Goal: Contribute content: Add original content to the website for others to see

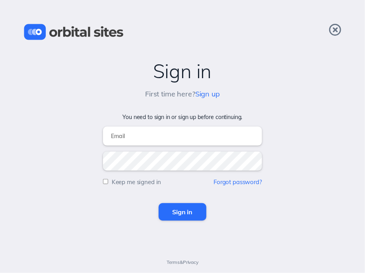
click at [129, 138] on input "email" at bounding box center [182, 136] width 159 height 19
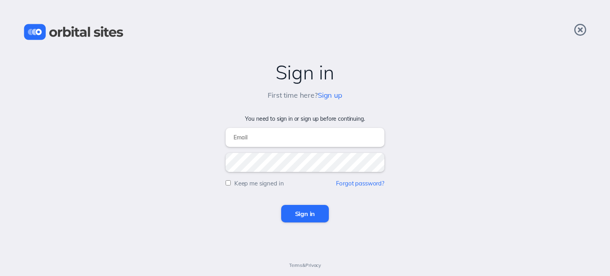
click at [270, 140] on input "email" at bounding box center [305, 137] width 159 height 19
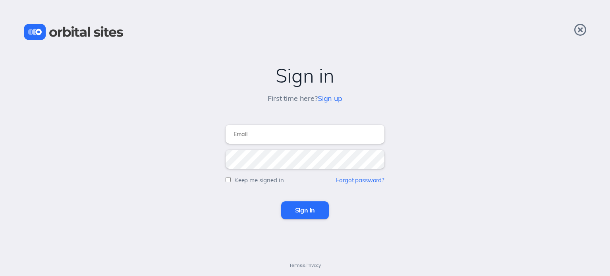
type input "john@commongroundsunity.org"
click at [309, 211] on input "Sign in" at bounding box center [305, 209] width 48 height 17
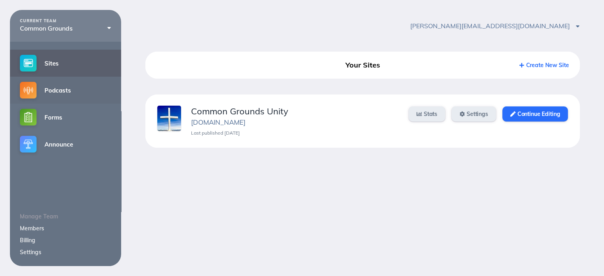
click at [71, 91] on link "Podcasts" at bounding box center [65, 90] width 111 height 27
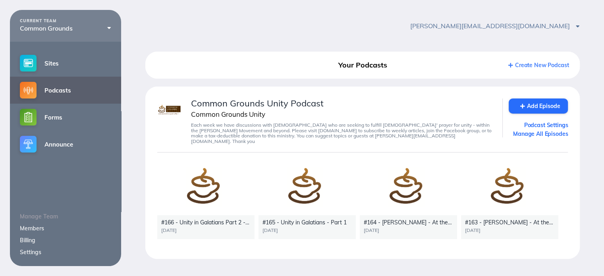
drag, startPoint x: 198, startPoint y: 188, endPoint x: 188, endPoint y: 197, distance: 13.5
click at [188, 197] on div at bounding box center [205, 188] width 97 height 55
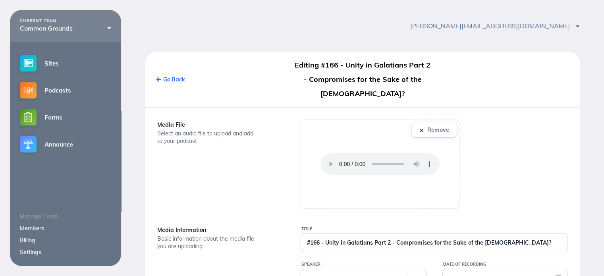
click at [189, 197] on div "Media File Select an audio file to upload and add to your podcast" at bounding box center [218, 164] width 143 height 89
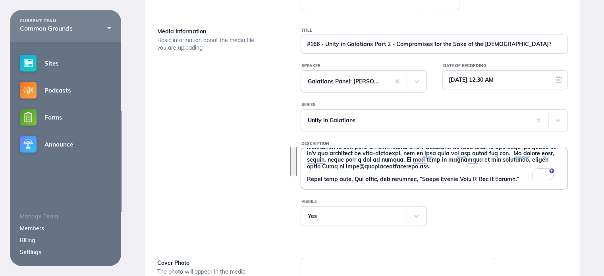
drag, startPoint x: 305, startPoint y: 157, endPoint x: 528, endPoint y: 182, distance: 224.3
click at [528, 182] on textarea "Description" at bounding box center [434, 168] width 267 height 40
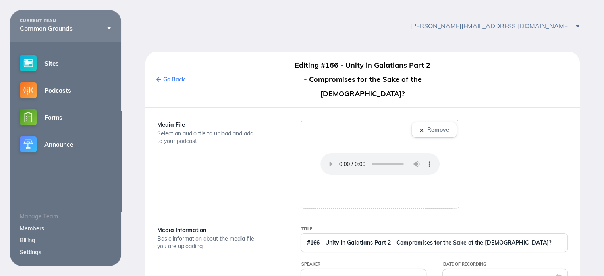
click at [172, 80] on link "Go Back" at bounding box center [171, 79] width 29 height 7
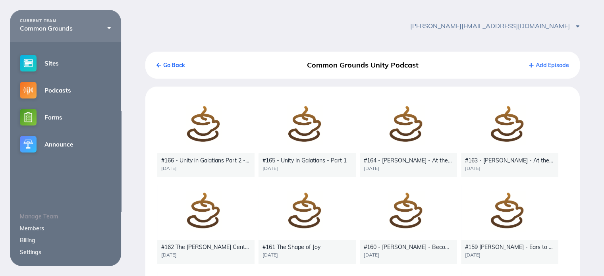
click at [553, 66] on link "Add Episode" at bounding box center [549, 65] width 40 height 7
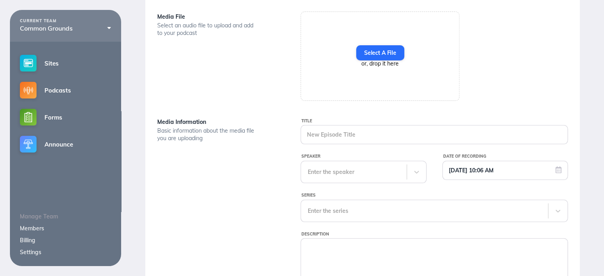
scroll to position [119, 0]
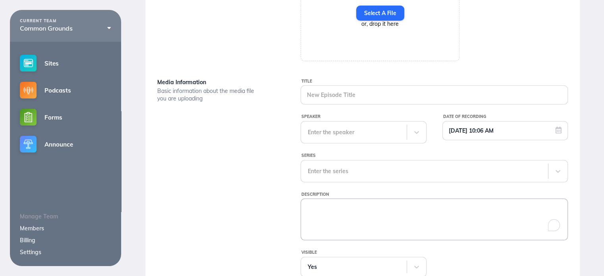
drag, startPoint x: 318, startPoint y: 211, endPoint x: 318, endPoint y: 207, distance: 4.0
click at [319, 209] on textarea "Description" at bounding box center [434, 219] width 267 height 40
paste textarea "In this series, our panel holds a roundtable discussion about the central theme…"
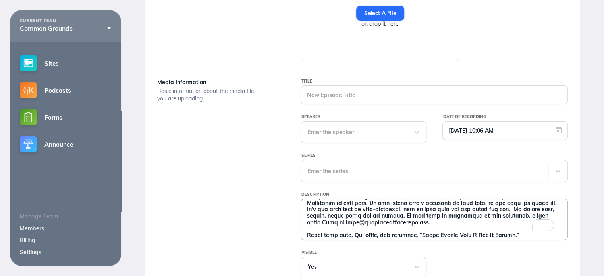
scroll to position [146, 0]
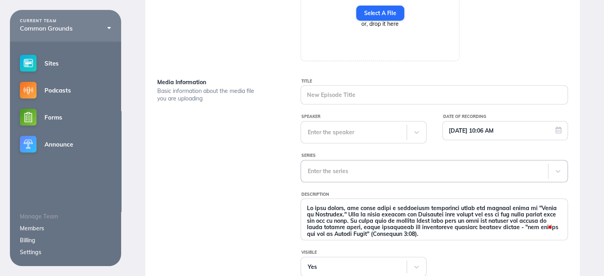
type textarea "In this series, our panel holds a roundtable discussion about the central theme…"
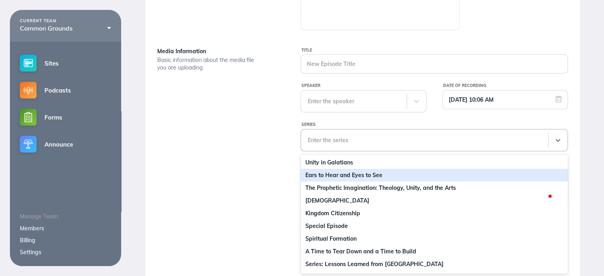
click at [329, 151] on div "10 results available. Use Up and Down to choose options, press Enter to select …" at bounding box center [434, 140] width 267 height 22
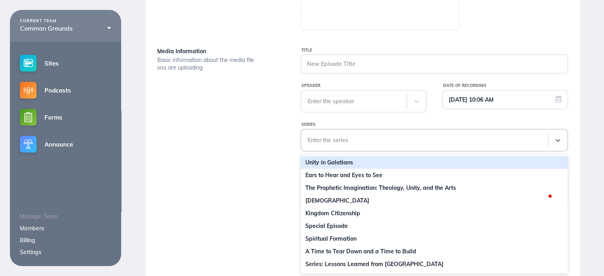
click at [327, 164] on div "Unity in Galatians" at bounding box center [434, 162] width 267 height 13
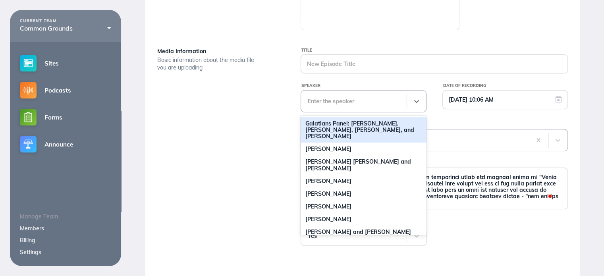
click at [329, 103] on div at bounding box center [354, 101] width 92 height 8
click at [328, 126] on div "Galatians Panel: Kevin, Tina, Drew, Veronique, and Andy" at bounding box center [364, 129] width 126 height 25
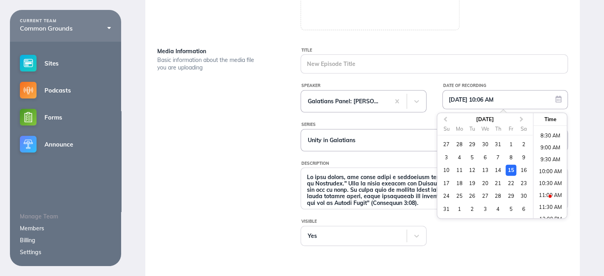
click at [559, 98] on input "08/15/2025 10:06 AM" at bounding box center [505, 100] width 125 height 18
click at [547, 180] on li "10:30 AM" at bounding box center [551, 184] width 34 height 12
type input "08/15/2025 10:30 AM"
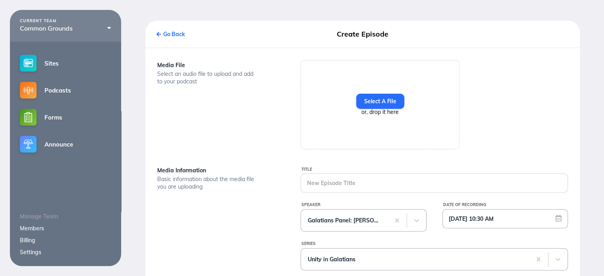
scroll to position [71, 0]
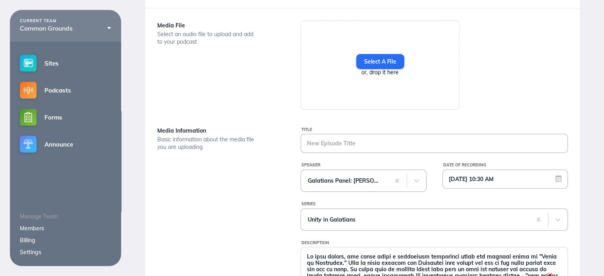
click at [332, 143] on input "Title" at bounding box center [434, 143] width 267 height 18
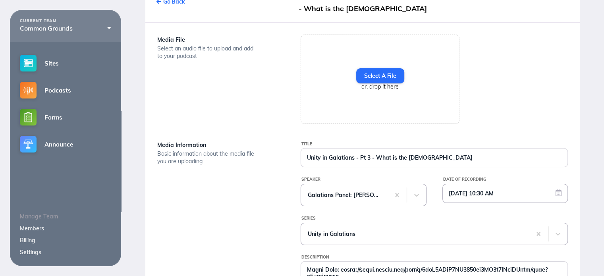
scroll to position [31, 0]
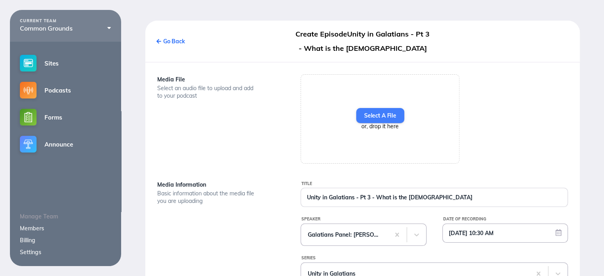
click at [383, 114] on label "Select A File" at bounding box center [380, 115] width 48 height 15
click at [0, 0] on input "Select A File" at bounding box center [0, 0] width 0 height 0
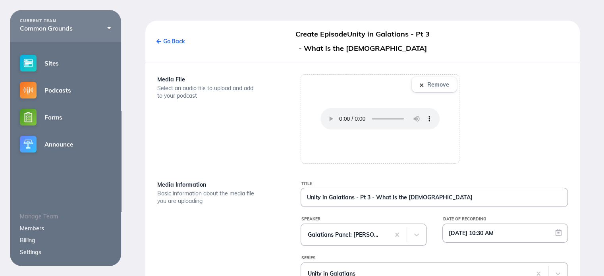
click at [306, 198] on input "Unity in Galatians - Pt 3 - What is the Gospel" at bounding box center [434, 197] width 267 height 18
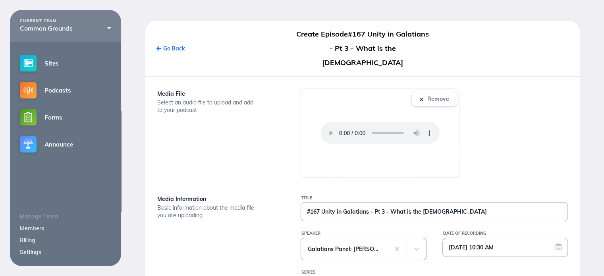
click at [462, 203] on input "#167 Unity in Galatians - Pt 3 - What is the Gospel" at bounding box center [434, 212] width 267 height 18
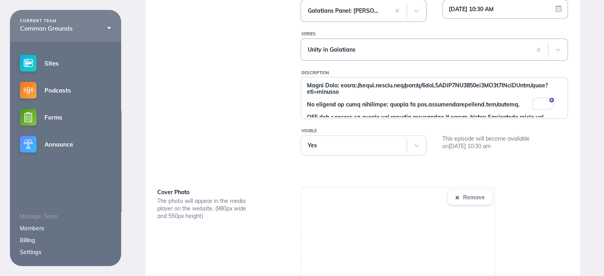
scroll to position [324, 0]
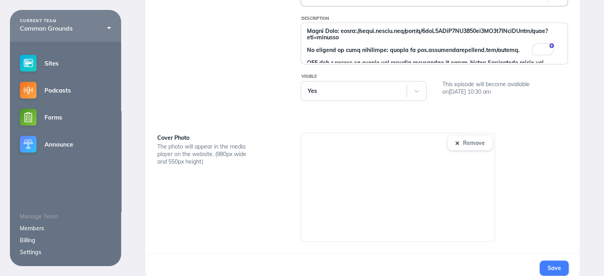
type input "#167 Unity in Galatians - Pt 3 - What is the Gospel"
click at [553, 265] on span "Save" at bounding box center [554, 268] width 13 height 7
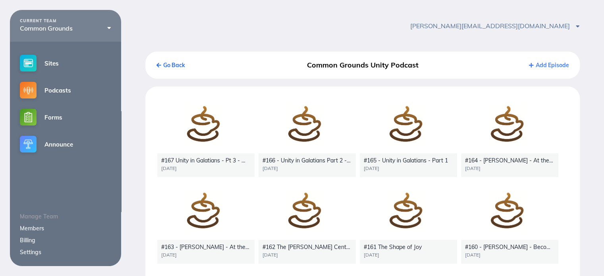
click at [295, 126] on div at bounding box center [307, 126] width 97 height 55
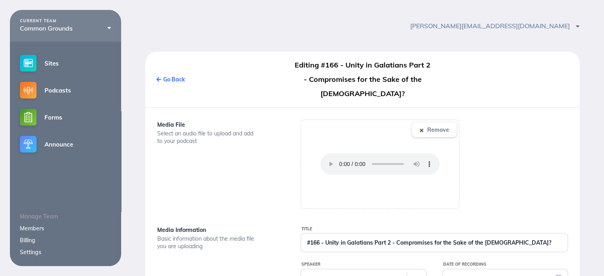
click at [164, 79] on link "Go Back" at bounding box center [171, 79] width 29 height 7
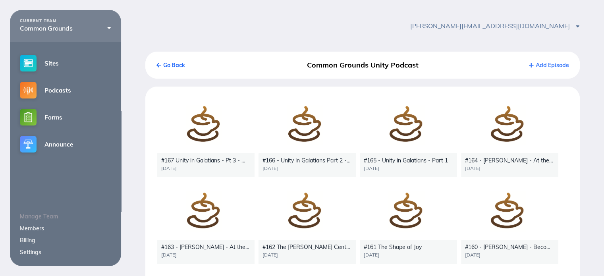
click at [200, 127] on div at bounding box center [205, 126] width 97 height 55
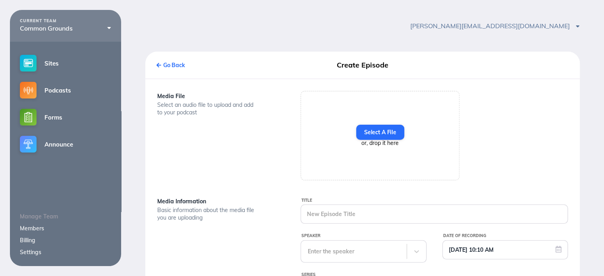
type input "#167 Unity in Galatians - Pt 3 - What is the Gospel"
type input "08/15/2025 10:30 AM"
type textarea "In this series, our panel holds a roundtable discussion about the central theme…"
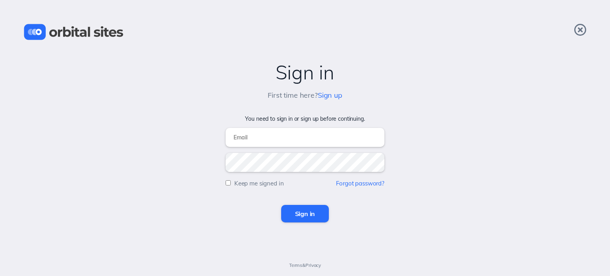
type input "[PERSON_NAME][EMAIL_ADDRESS][DOMAIN_NAME]"
click at [302, 213] on input "Sign in" at bounding box center [305, 213] width 48 height 17
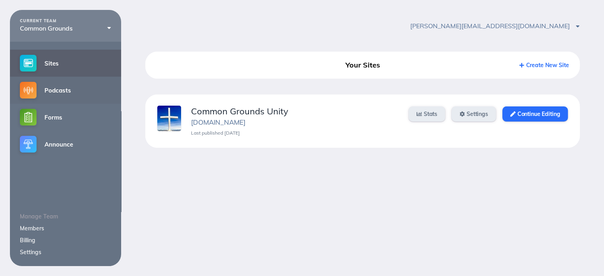
click at [70, 95] on link "Podcasts" at bounding box center [65, 90] width 111 height 27
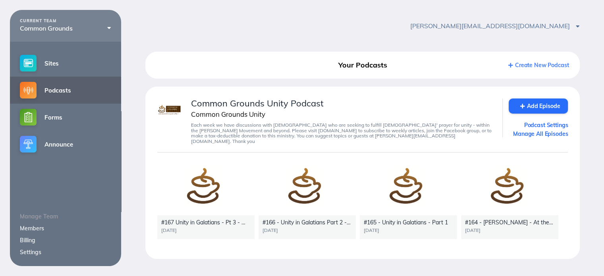
click at [200, 186] on div at bounding box center [205, 188] width 97 height 55
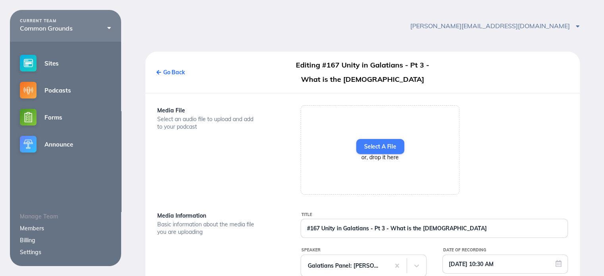
click at [385, 147] on label "Select A File" at bounding box center [380, 146] width 48 height 15
click at [0, 0] on input "Select A File" at bounding box center [0, 0] width 0 height 0
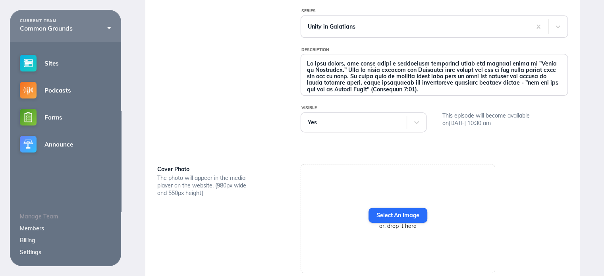
scroll to position [318, 0]
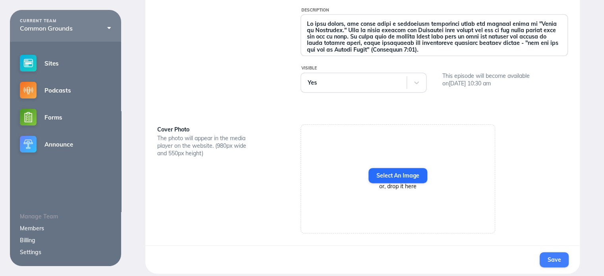
click at [555, 258] on span "Save" at bounding box center [554, 259] width 13 height 7
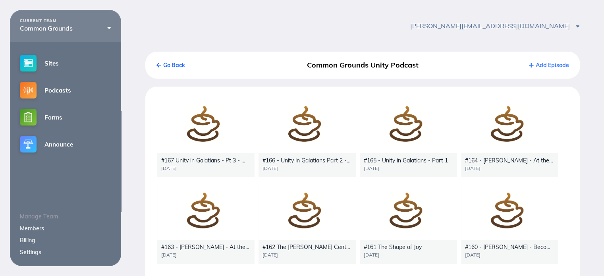
click at [199, 135] on div at bounding box center [205, 126] width 97 height 55
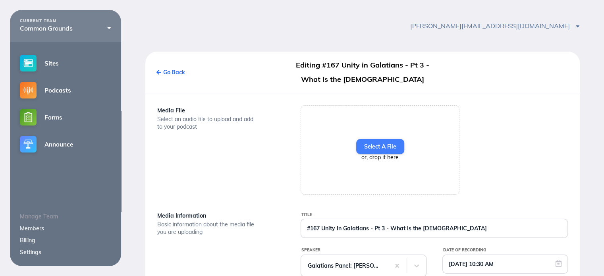
click at [380, 149] on label "Select A File" at bounding box center [380, 146] width 48 height 15
click at [0, 0] on input "Select A File" at bounding box center [0, 0] width 0 height 0
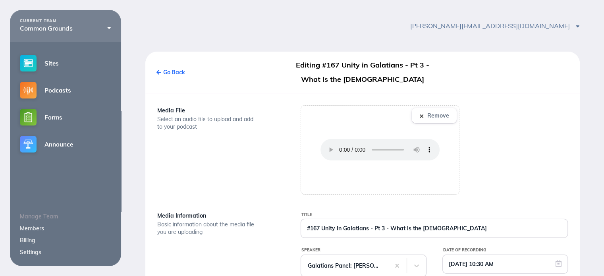
click at [314, 189] on div at bounding box center [380, 150] width 158 height 89
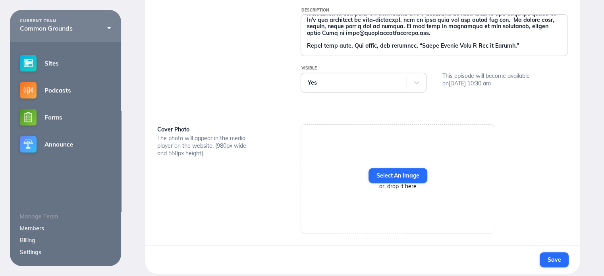
scroll to position [324, 0]
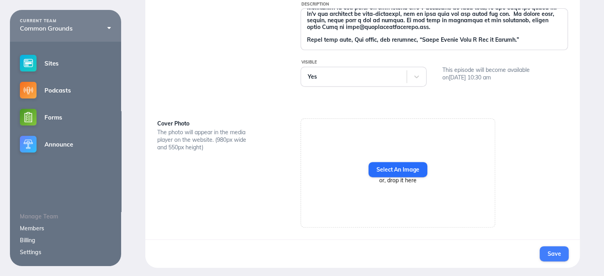
click at [555, 253] on span "Save" at bounding box center [554, 253] width 13 height 7
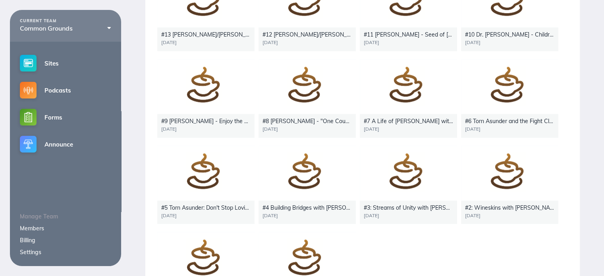
scroll to position [3566, 0]
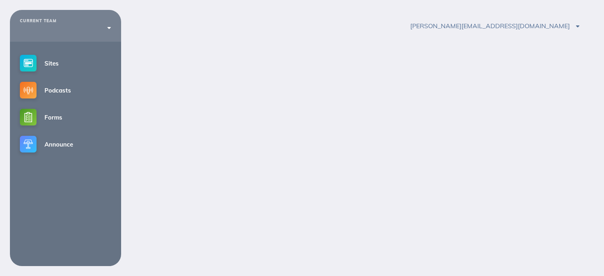
scroll to position [10, 0]
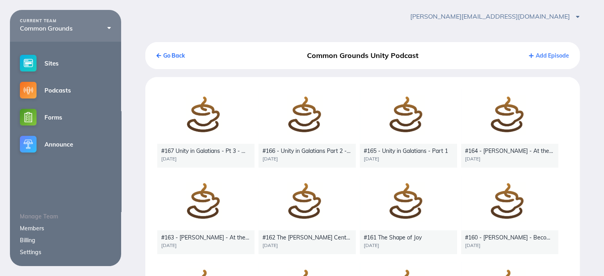
click at [203, 119] on div at bounding box center [205, 116] width 97 height 55
